Goal: Information Seeking & Learning: Learn about a topic

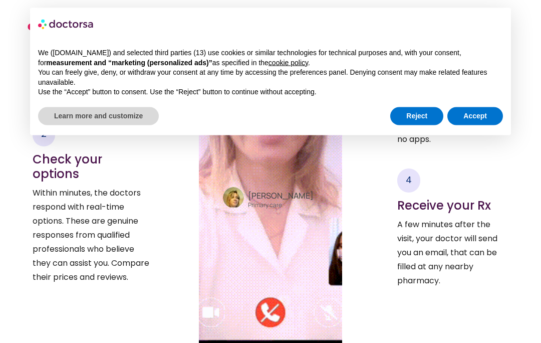
scroll to position [1386, 0]
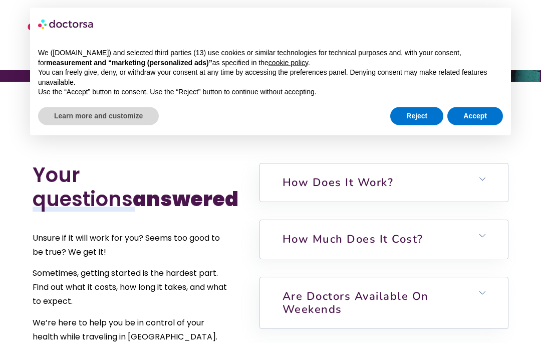
click at [482, 198] on h6 "How does it work?" at bounding box center [384, 183] width 248 height 38
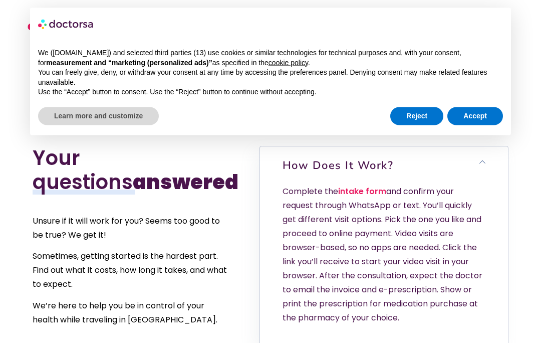
scroll to position [2042, 0]
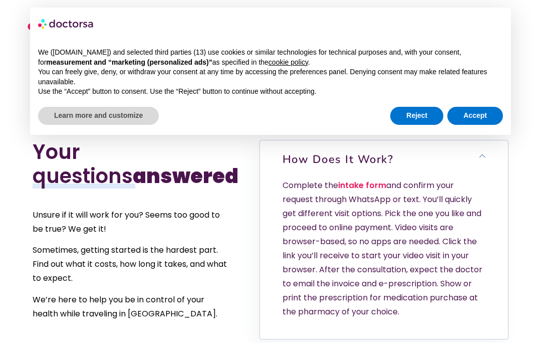
click at [484, 177] on h6 "How does it work?" at bounding box center [384, 160] width 248 height 38
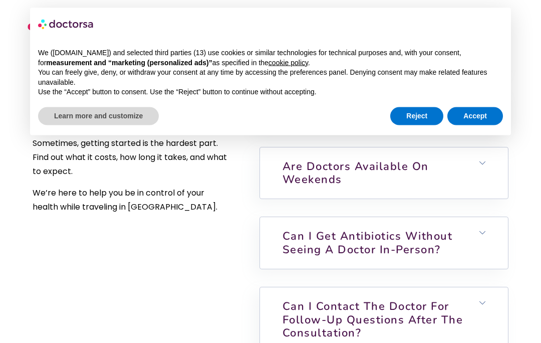
scroll to position [2151, 0]
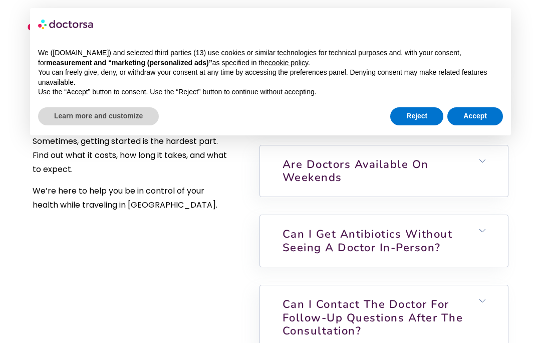
click at [478, 255] on h6 "Can I get antibiotics without seeing a doctor in-person?" at bounding box center [384, 241] width 248 height 52
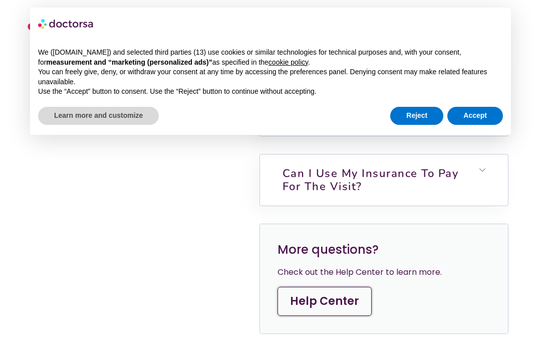
scroll to position [2568, 0]
click at [485, 187] on h6 "Can I use my insurance to pay for the visit?" at bounding box center [384, 180] width 248 height 52
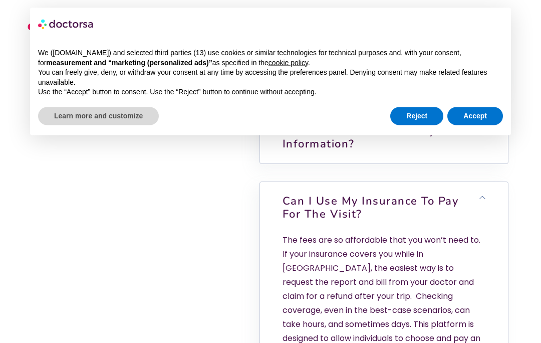
scroll to position [2528, 0]
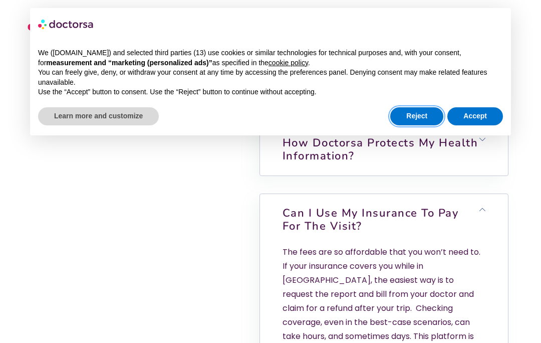
click at [407, 117] on button "Reject" at bounding box center [416, 116] width 53 height 18
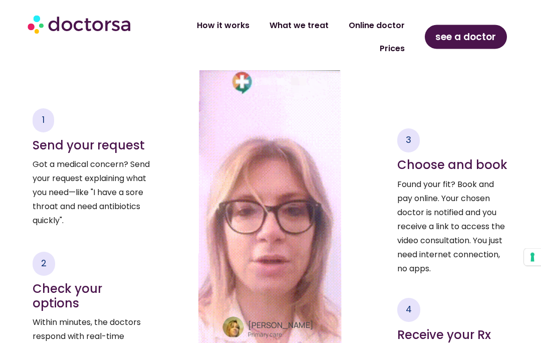
scroll to position [1326, 0]
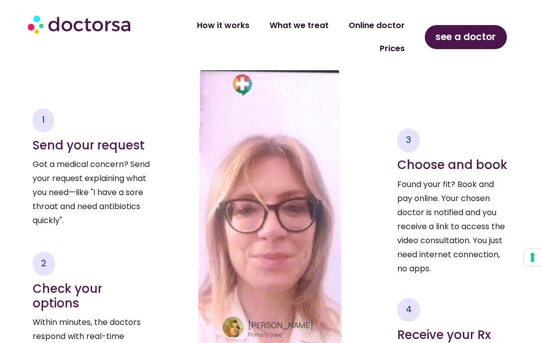
click at [395, 53] on link "Prices" at bounding box center [392, 48] width 45 height 23
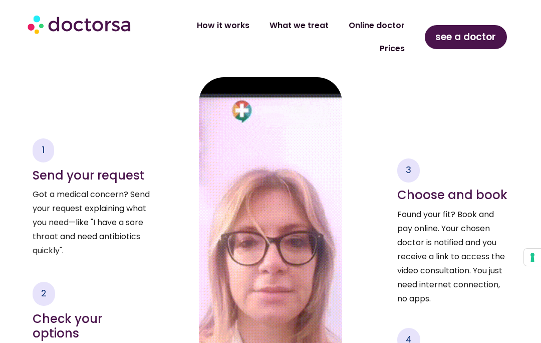
scroll to position [1288, 0]
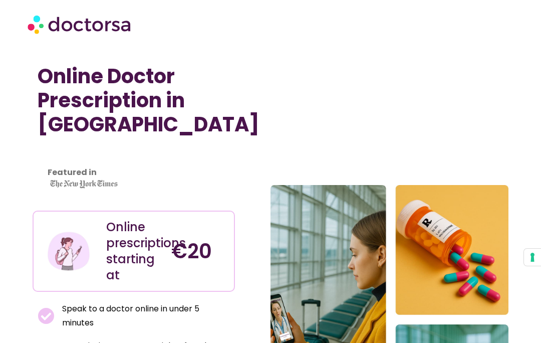
scroll to position [63, 0]
